Goal: Task Accomplishment & Management: Manage account settings

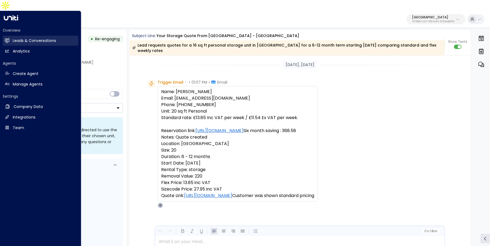
click at [10, 36] on link "Leads & Conversations Leads & Conversations" at bounding box center [40, 41] width 75 height 10
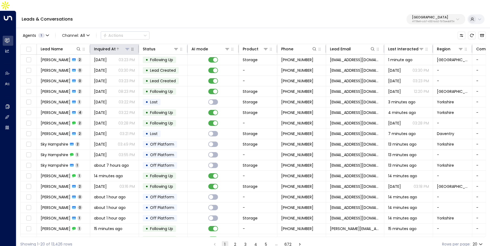
click at [107, 46] on div "Inquired At" at bounding box center [105, 49] width 22 height 6
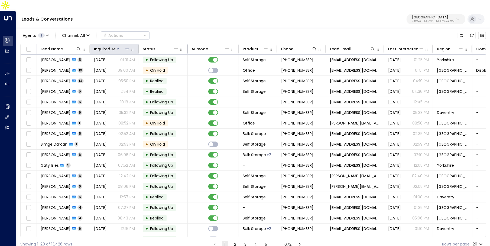
click at [107, 46] on div "Inquired At" at bounding box center [105, 49] width 22 height 6
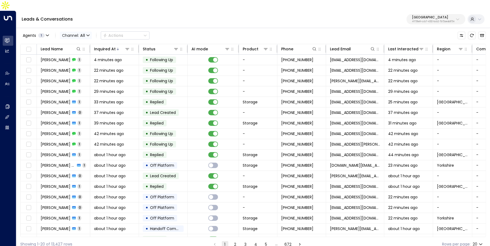
click at [87, 34] on icon "button" at bounding box center [87, 35] width 3 height 3
click at [80, 68] on span "WhatsApp" at bounding box center [76, 66] width 21 height 6
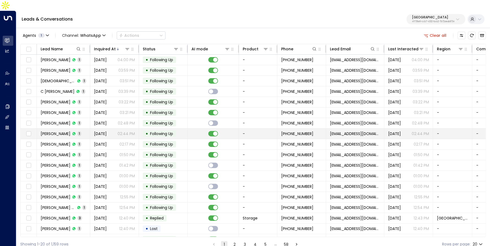
scroll to position [28, 0]
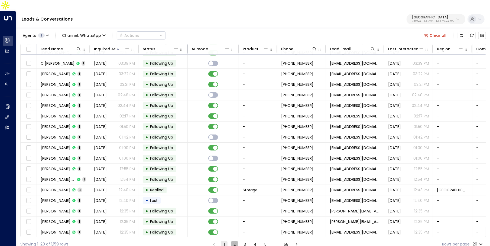
click at [235, 241] on button "2" at bounding box center [234, 244] width 6 height 6
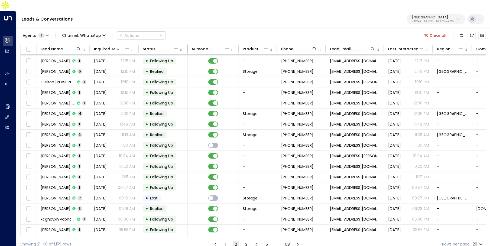
scroll to position [28, 0]
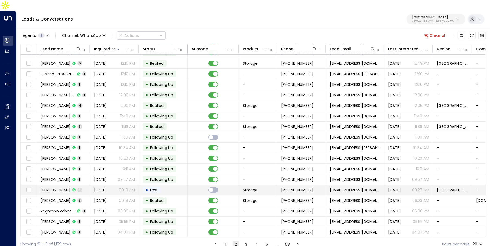
click at [70, 187] on span "Andrew Mcgreevy" at bounding box center [56, 189] width 30 height 5
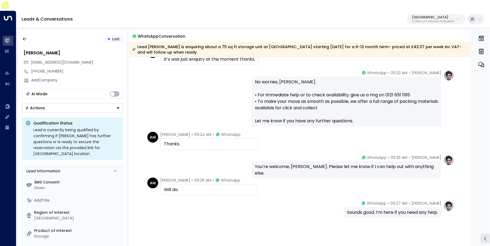
scroll to position [87, 0]
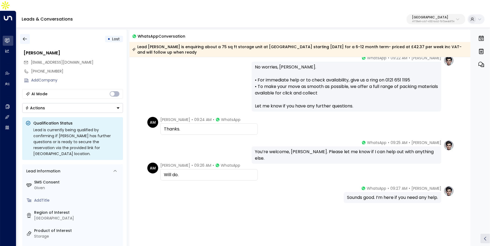
click at [25, 34] on button "button" at bounding box center [25, 39] width 10 height 10
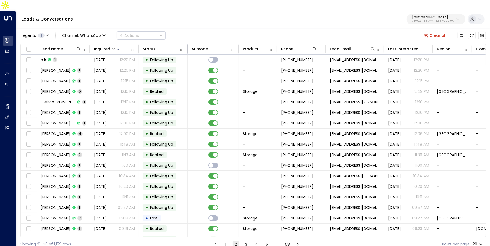
click at [247, 241] on button "3" at bounding box center [246, 244] width 6 height 6
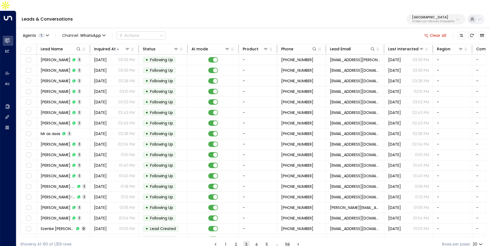
click at [234, 241] on button "2" at bounding box center [236, 244] width 6 height 6
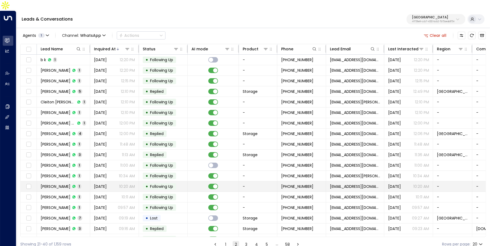
scroll to position [28, 0]
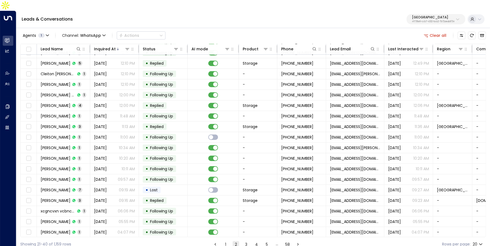
click at [245, 241] on button "3" at bounding box center [246, 244] width 6 height 6
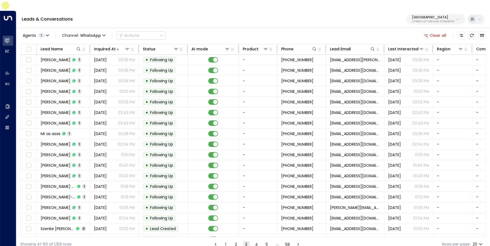
click at [255, 241] on button "4" at bounding box center [256, 244] width 6 height 6
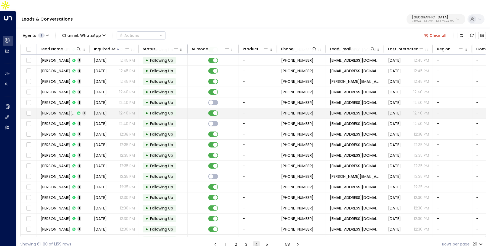
scroll to position [28, 0]
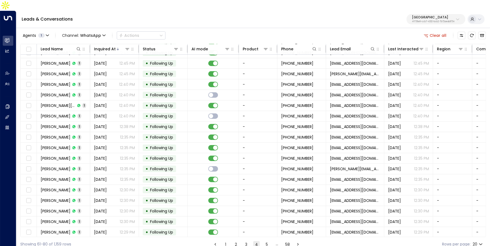
click at [265, 241] on button "5" at bounding box center [266, 244] width 6 height 6
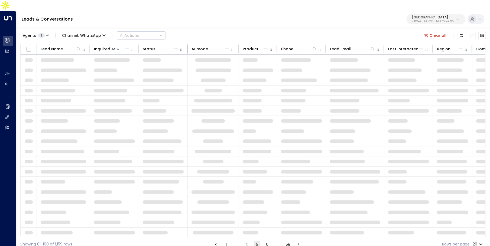
scroll to position [28, 0]
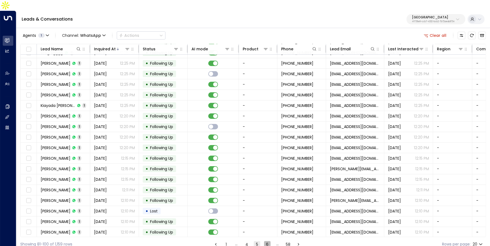
click at [266, 241] on button "6" at bounding box center [267, 244] width 6 height 6
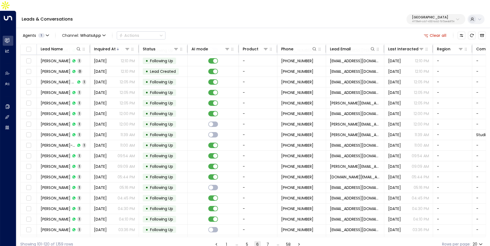
scroll to position [28, 0]
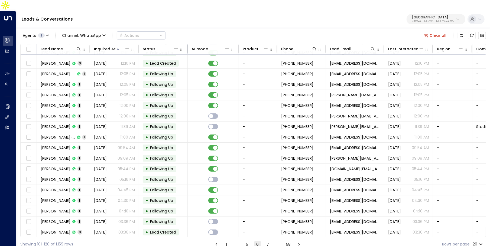
click at [267, 241] on button "7" at bounding box center [267, 244] width 6 height 6
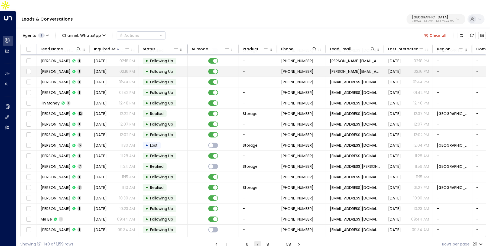
scroll to position [28, 0]
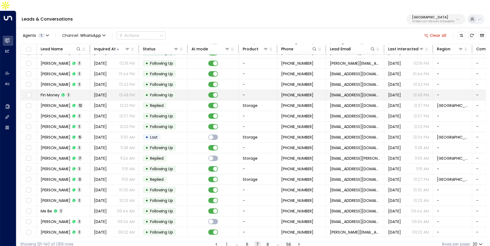
click at [67, 90] on td "Fin Money 1" at bounding box center [63, 95] width 53 height 10
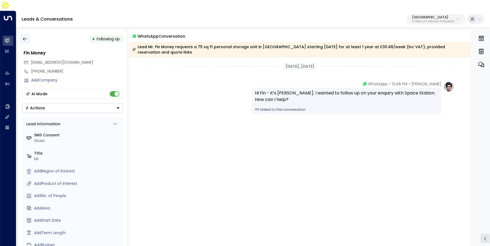
click at [22, 36] on icon "button" at bounding box center [24, 38] width 5 height 5
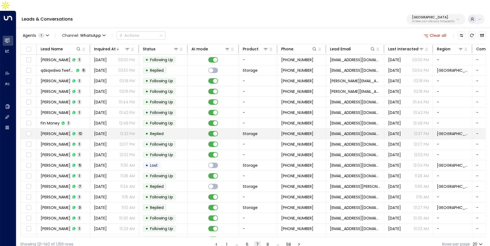
click at [63, 131] on div "Ingrid Jinca 12" at bounding box center [62, 133] width 42 height 5
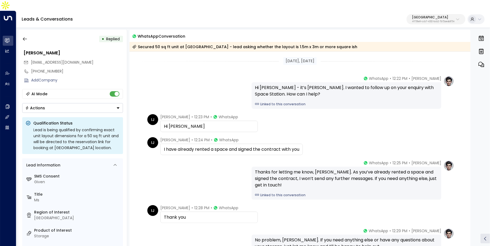
click at [271, 102] on link "Linked to this conversation" at bounding box center [346, 104] width 183 height 5
click at [22, 36] on icon "button" at bounding box center [24, 38] width 5 height 5
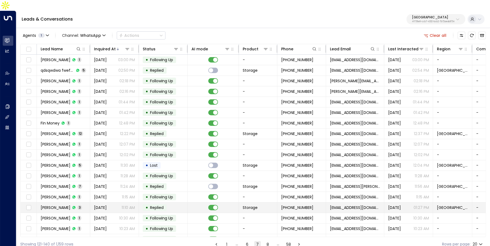
scroll to position [18, 0]
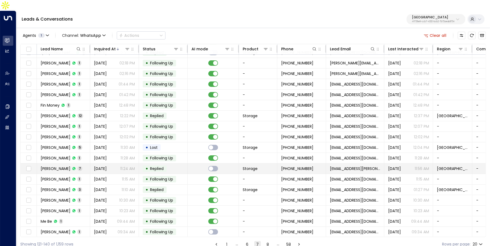
click at [148, 166] on span "Replied" at bounding box center [156, 168] width 17 height 5
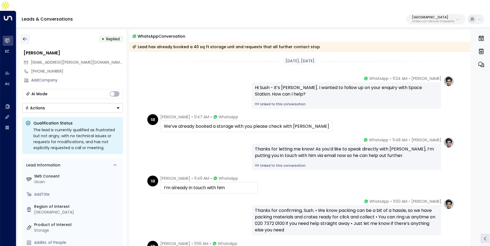
click at [28, 34] on button "button" at bounding box center [25, 39] width 10 height 10
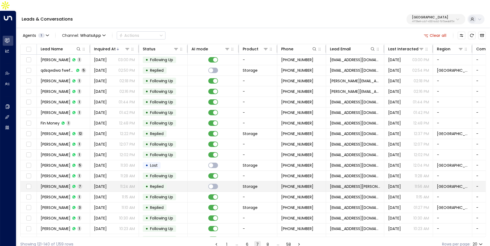
scroll to position [28, 0]
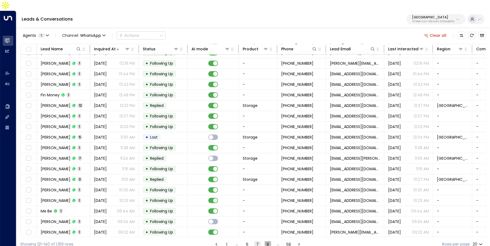
click at [269, 241] on button "8" at bounding box center [267, 244] width 6 height 6
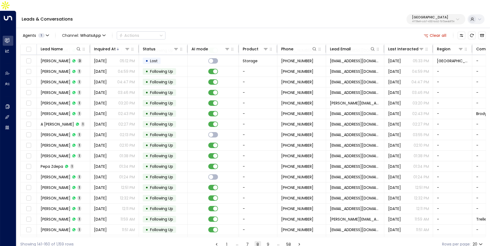
scroll to position [28, 0]
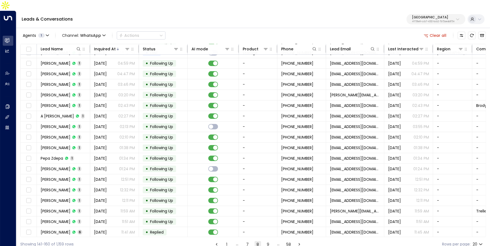
click at [434, 21] on p "4f1736e9-ccb7-4332-bcb2-7b72aeab8734" at bounding box center [433, 22] width 42 height 2
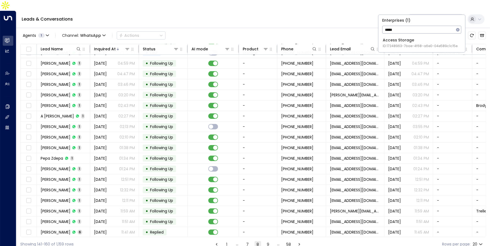
type input "*****"
click at [413, 47] on span "ID: 17248963-7bae-4f68-a6e0-04e589c1c15e" at bounding box center [419, 46] width 75 height 5
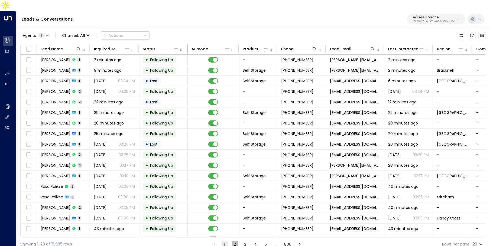
click at [235, 241] on button "2" at bounding box center [235, 244] width 6 height 6
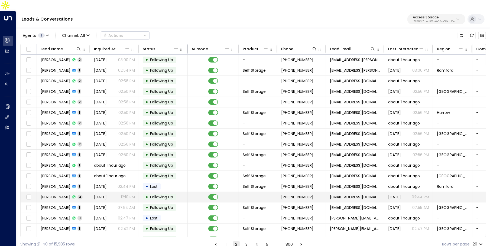
click at [68, 194] on span "Bradley Coleman" at bounding box center [56, 196] width 30 height 5
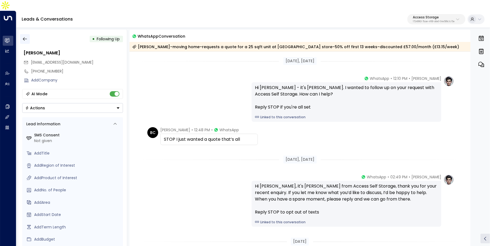
click at [26, 36] on icon "button" at bounding box center [24, 38] width 5 height 5
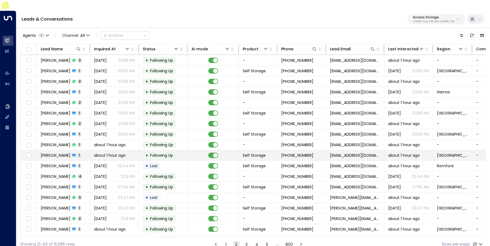
scroll to position [28, 0]
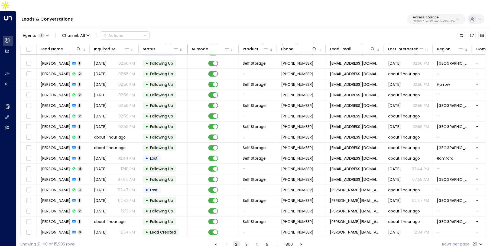
click at [243, 241] on li "3" at bounding box center [246, 244] width 7 height 7
click at [249, 241] on button "3" at bounding box center [246, 244] width 6 height 6
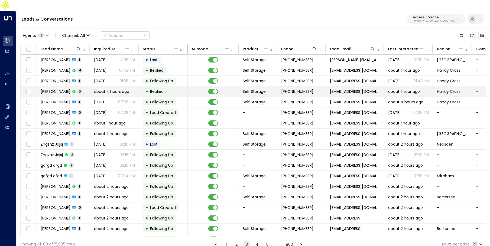
click at [161, 89] on span "Replied" at bounding box center [157, 91] width 14 height 5
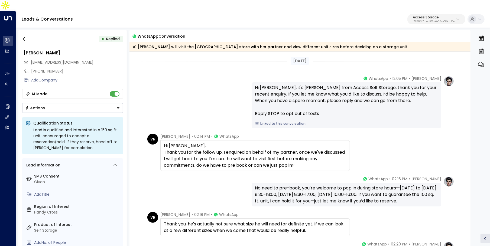
click at [278, 121] on link "Linked to this conversation" at bounding box center [346, 123] width 183 height 5
click at [28, 34] on button "button" at bounding box center [25, 39] width 10 height 10
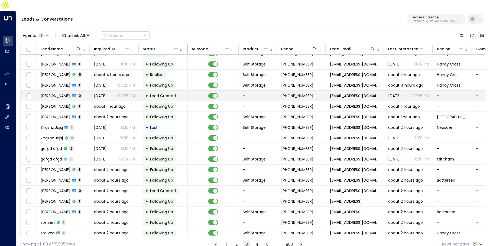
scroll to position [28, 0]
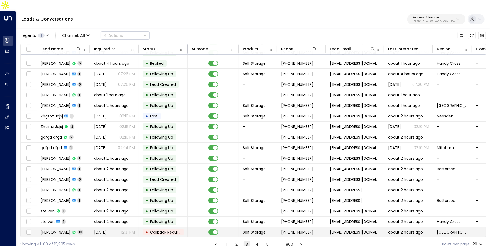
click at [82, 230] on span "10" at bounding box center [80, 232] width 6 height 5
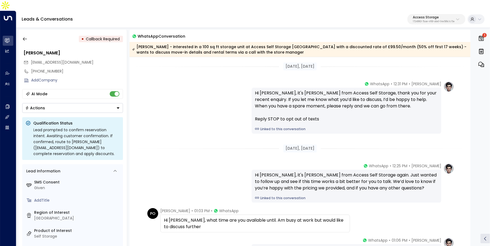
click at [278, 127] on link "Linked to this conversation" at bounding box center [346, 129] width 183 height 5
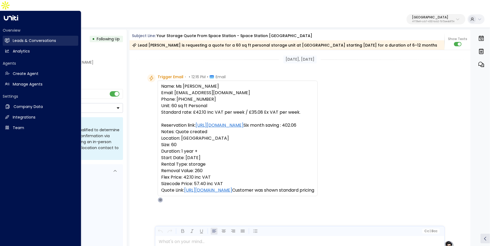
click at [16, 38] on h2 "Leads & Conversations" at bounding box center [34, 41] width 43 height 6
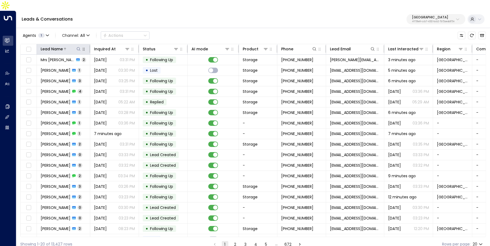
click at [79, 47] on icon at bounding box center [79, 49] width 4 height 4
type input "****"
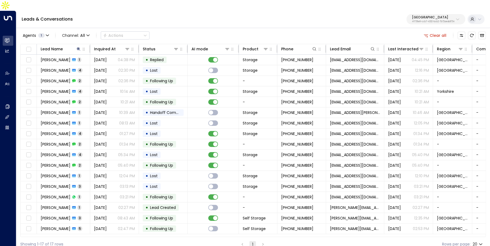
click at [172, 11] on div "Leads & Conversations Space Station 4f1736e9-ccb7-4332-bcb2-7b72aeab8734" at bounding box center [252, 19] width 473 height 17
click at [483, 33] on icon "Archived Leads" at bounding box center [482, 35] width 4 height 4
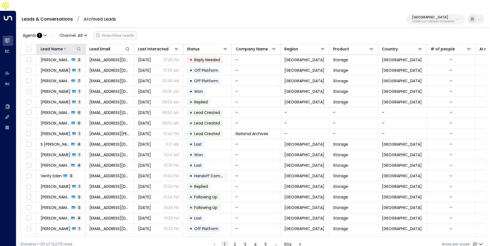
click at [77, 47] on icon at bounding box center [79, 49] width 4 height 4
type input "****"
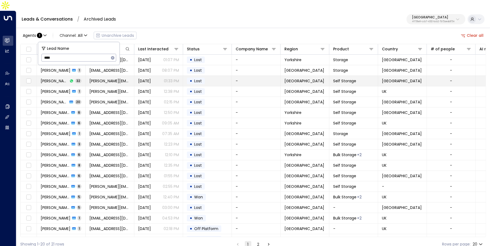
click at [53, 78] on span "Dale Fellows" at bounding box center [54, 80] width 27 height 5
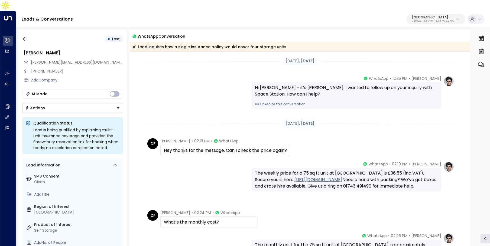
click at [277, 96] on div "Hi Dale - it’s Olivia Parker. I wanted to follow up on your inquiry with Space …" at bounding box center [345, 95] width 189 height 27
click at [273, 102] on link "Linked to this conversation" at bounding box center [346, 104] width 183 height 5
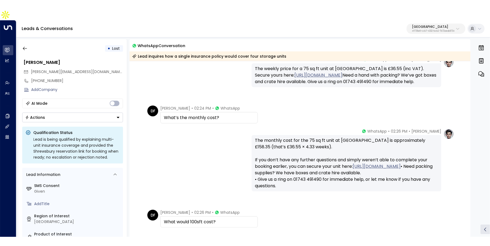
scroll to position [142, 0]
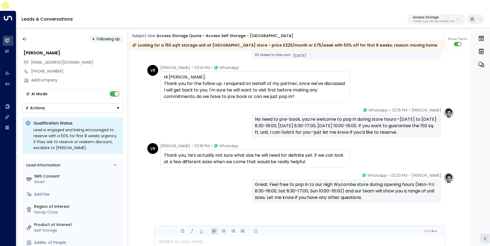
scroll to position [520, 0]
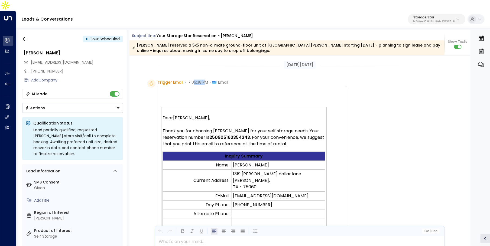
drag, startPoint x: 192, startPoint y: 71, endPoint x: 203, endPoint y: 71, distance: 11.6
click at [203, 80] on span "05:38 PM" at bounding box center [199, 82] width 17 height 5
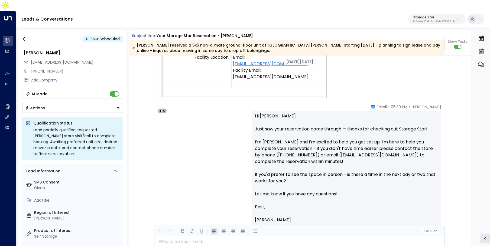
scroll to position [338, 0]
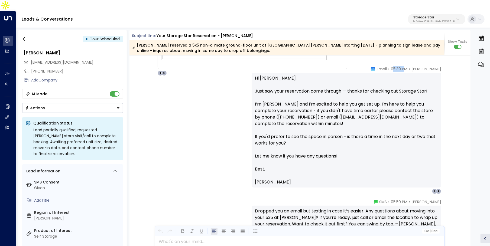
drag, startPoint x: 394, startPoint y: 57, endPoint x: 403, endPoint y: 60, distance: 9.5
click at [403, 66] on span "05:39 PM" at bounding box center [398, 68] width 17 height 5
click at [405, 116] on p "Hi Antony, Just saw your reservation come through — thanks for checking out Sto…" at bounding box center [346, 120] width 183 height 91
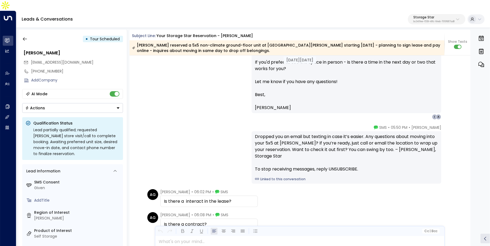
scroll to position [432, 0]
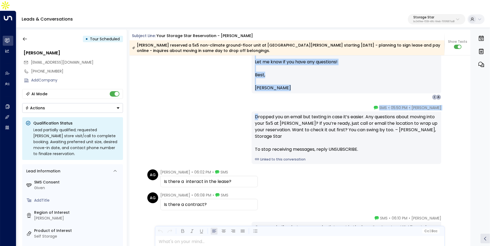
drag, startPoint x: 256, startPoint y: 106, endPoint x: 324, endPoint y: 155, distance: 84.0
click at [324, 155] on div "Sep 05, 18 days ago Trigger Email • • 05:38 PM • Email Dear Antony Guzman , Tha…" at bounding box center [299, 109] width 341 height 973
click at [348, 179] on div "Sep 05, 18 days ago Trigger Email • • 05:38 PM • Email Dear Antony Guzman , Tha…" at bounding box center [299, 109] width 341 height 973
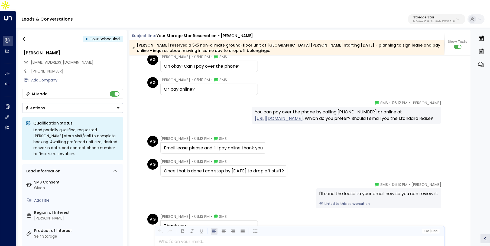
scroll to position [634, 0]
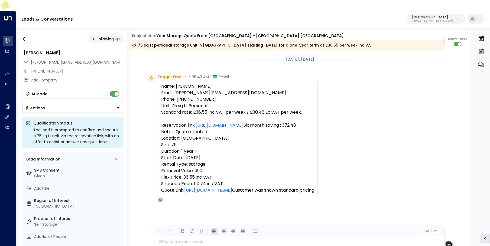
drag, startPoint x: 159, startPoint y: 75, endPoint x: 234, endPoint y: 207, distance: 151.5
click at [234, 196] on div "Name: [PERSON_NAME] Email: [PERSON_NAME][EMAIL_ADDRESS][DOMAIN_NAME] Phone: [PH…" at bounding box center [237, 139] width 160 height 116
click at [380, 194] on div "Trigger Email • • 08:43 AM • Email Name: Mr Dale Fellows Email: Dale.fellows@ou…" at bounding box center [300, 138] width 307 height 129
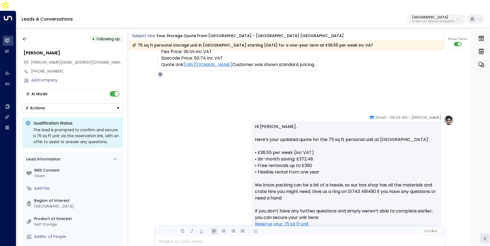
scroll to position [162, 0]
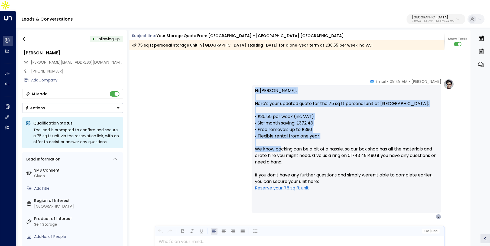
drag, startPoint x: 251, startPoint y: 83, endPoint x: 280, endPoint y: 136, distance: 60.6
click at [280, 136] on div "Hi Mr Fellows, Here’s your updated quote for the 75 sq ft personal unit at Shre…" at bounding box center [345, 149] width 189 height 128
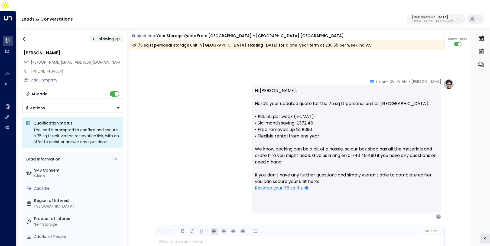
click at [314, 149] on p "Hi Mr Fellows, Here’s your updated quote for the 75 sq ft personal unit at Shre…" at bounding box center [346, 142] width 183 height 110
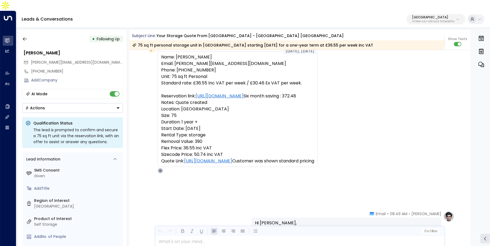
scroll to position [0, 0]
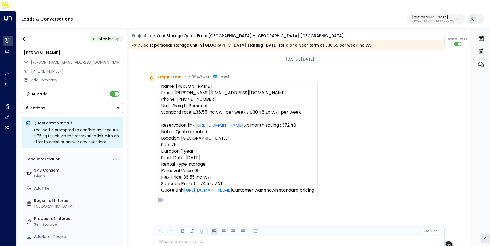
drag, startPoint x: 170, startPoint y: 78, endPoint x: 225, endPoint y: 196, distance: 130.5
click at [225, 193] on pre "Name: Mr Dale Fellows Email: Dale.fellows@outlook.com Phone: 07516046874 Unit: …" at bounding box center [237, 138] width 153 height 110
click at [291, 193] on pre "Name: Mr Dale Fellows Email: Dale.fellows@outlook.com Phone: 07516046874 Unit: …" at bounding box center [237, 138] width 153 height 110
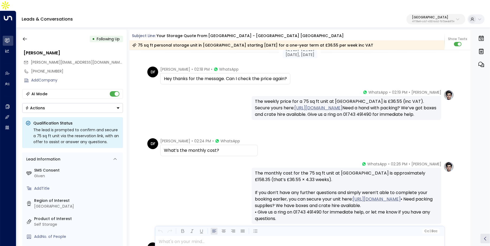
scroll to position [694, 0]
drag, startPoint x: 256, startPoint y: 88, endPoint x: 343, endPoint y: 118, distance: 91.4
click at [343, 117] on div "The weekly price for a 75 sq ft unit at Shrewsbury is £36.55 (inc VAT). Secure …" at bounding box center [346, 107] width 183 height 19
click at [342, 138] on div "DF Dale Fellows • 02:24 PM • WhatsApp What’s the monthly cost?" at bounding box center [300, 147] width 307 height 18
drag, startPoint x: 168, startPoint y: 136, endPoint x: 235, endPoint y: 138, distance: 67.1
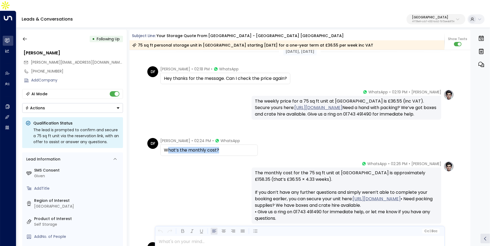
click at [235, 147] on div "What’s the monthly cost?" at bounding box center [209, 150] width 90 height 6
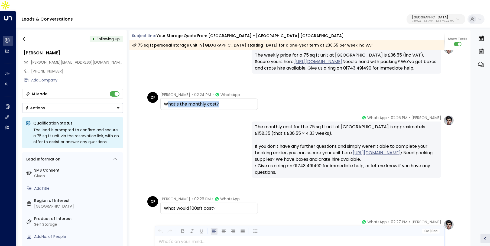
scroll to position [751, 0]
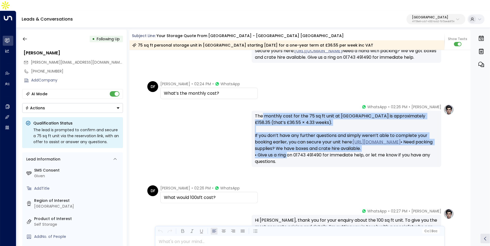
drag, startPoint x: 261, startPoint y: 107, endPoint x: 284, endPoint y: 154, distance: 52.9
click at [284, 154] on div "The monthly cost for the 75 sq ft unit at Shrewsbury is approximately £158.35 (…" at bounding box center [346, 139] width 183 height 52
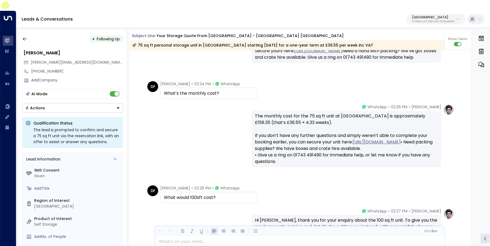
click at [291, 185] on div "DF Dale Fellows • 02:26 PM • WhatsApp What would 100sft cost?" at bounding box center [300, 194] width 307 height 18
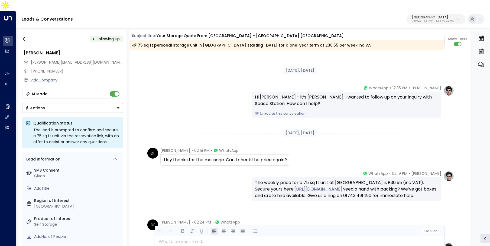
scroll to position [711, 0]
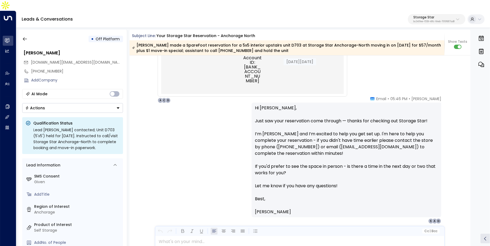
scroll to position [430, 0]
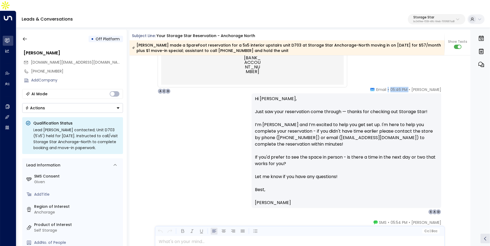
drag, startPoint x: 390, startPoint y: 80, endPoint x: 411, endPoint y: 80, distance: 20.8
click at [411, 87] on div "[PERSON_NAME] • 05:46 PM • Email" at bounding box center [405, 89] width 71 height 5
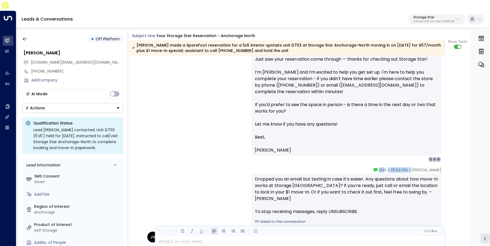
drag, startPoint x: 392, startPoint y: 160, endPoint x: 408, endPoint y: 160, distance: 16.0
click at [408, 167] on div "[PERSON_NAME] • 05:54 PM • SMS" at bounding box center [407, 169] width 68 height 5
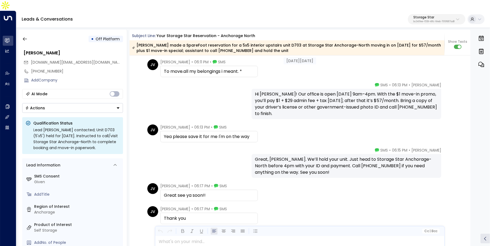
scroll to position [714, 0]
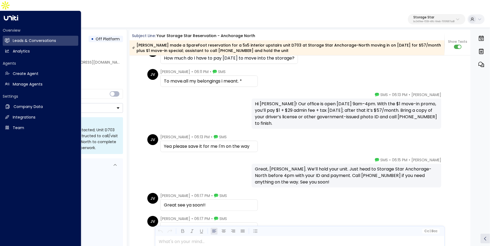
click at [8, 28] on div "Overview Leads & Conversations Leads & Conversations Analytics Analytics" at bounding box center [40, 42] width 75 height 29
click at [16, 36] on link "Leads & Conversations Leads & Conversations" at bounding box center [40, 41] width 75 height 10
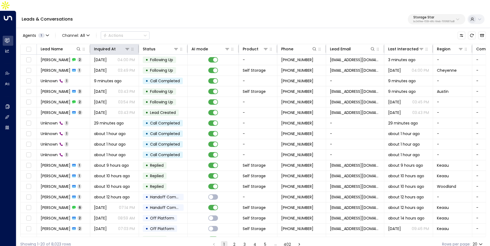
click at [106, 44] on th "Inquired At" at bounding box center [114, 49] width 49 height 11
click at [102, 46] on div "Inquired At" at bounding box center [105, 49] width 22 height 6
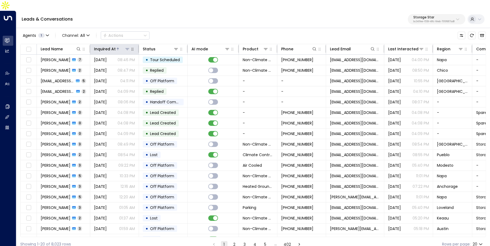
click at [102, 46] on div "Inquired At" at bounding box center [105, 49] width 22 height 6
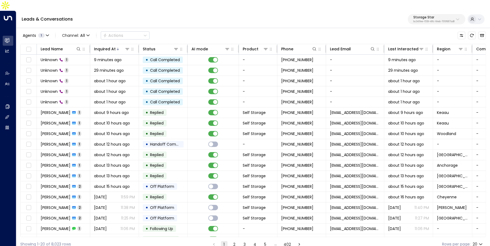
click at [413, 16] on p "Storage Star" at bounding box center [433, 17] width 41 height 3
type input "********"
click at [406, 38] on div "Space Station ID: 4f1736e9-ccb7-4332-bcb2-7b72aeab8734" at bounding box center [419, 42] width 75 height 11
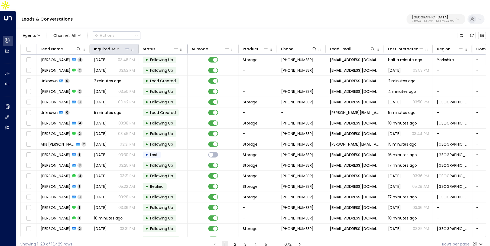
click at [107, 46] on div "Inquired At" at bounding box center [105, 49] width 22 height 6
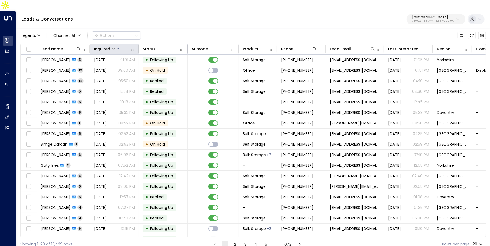
click at [107, 46] on div "Inquired At" at bounding box center [105, 49] width 22 height 6
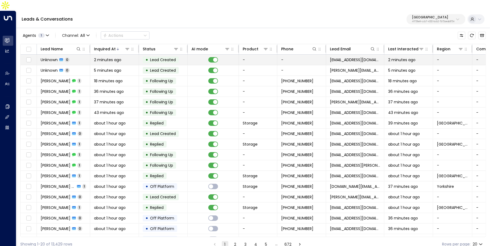
click at [118, 57] on span "2 minutes ago" at bounding box center [107, 59] width 27 height 5
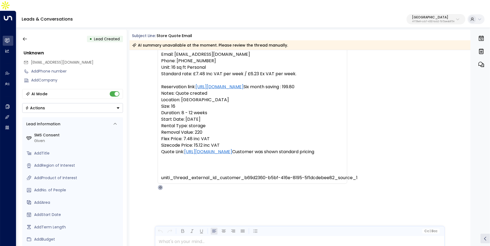
scroll to position [38, 0]
click at [25, 36] on icon "button" at bounding box center [24, 38] width 5 height 5
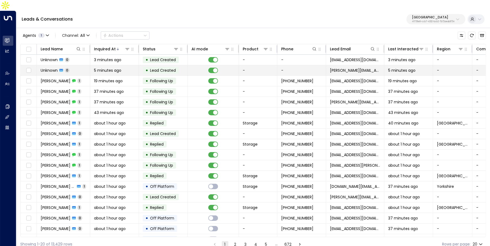
click at [122, 68] on div "5 minutes ago" at bounding box center [114, 70] width 41 height 5
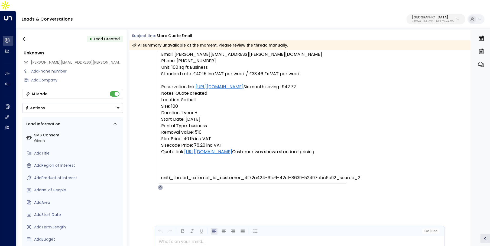
scroll to position [38, 0]
click at [30, 34] on div "• Lead Created" at bounding box center [72, 39] width 101 height 10
click at [25, 36] on icon "button" at bounding box center [24, 38] width 5 height 5
